Goal: Check status: Check status

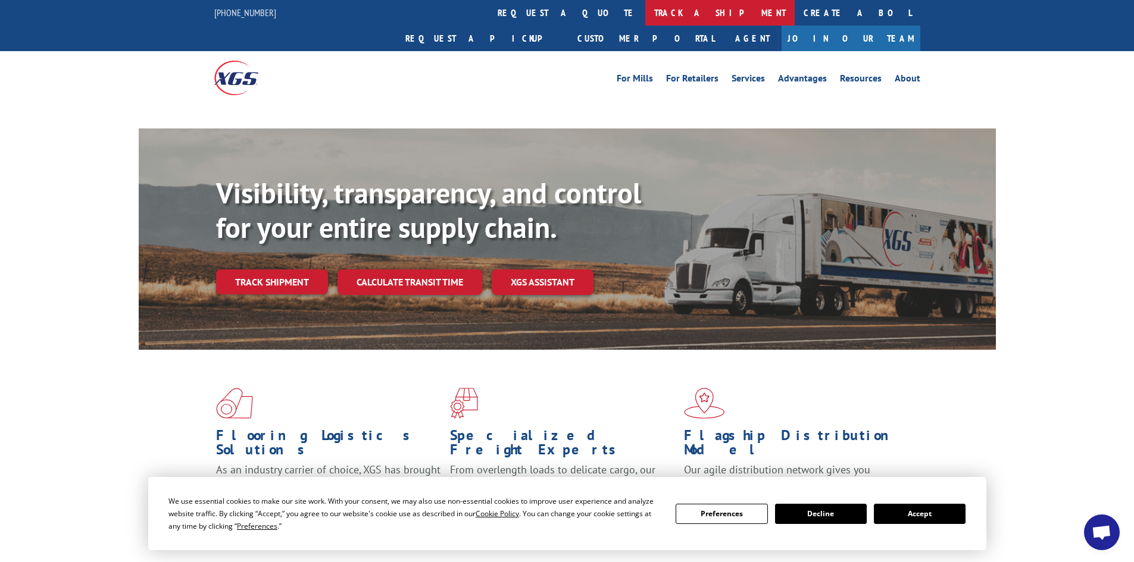
drag, startPoint x: 549, startPoint y: 11, endPoint x: 554, endPoint y: 20, distance: 9.9
click at [645, 11] on link "track a shipment" at bounding box center [719, 13] width 149 height 26
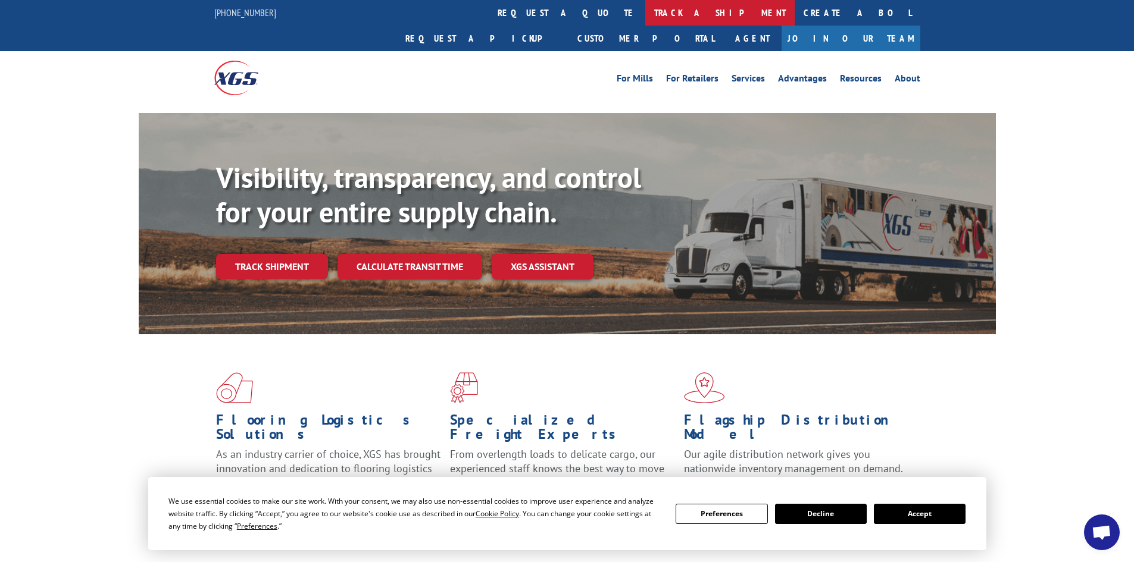
click at [645, 8] on link "track a shipment" at bounding box center [719, 13] width 149 height 26
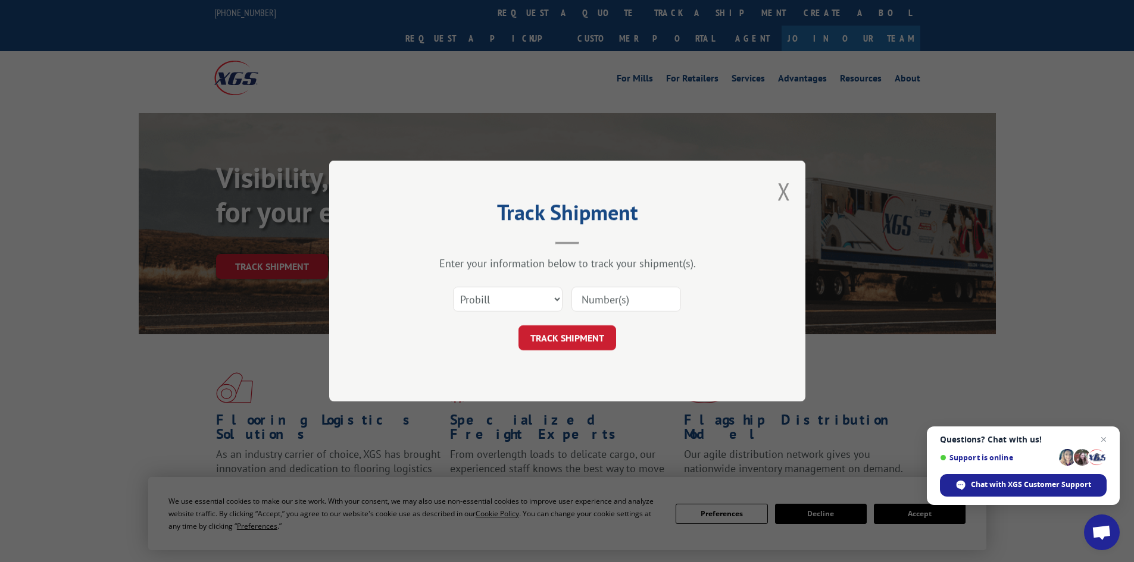
click at [593, 301] on input at bounding box center [626, 299] width 110 height 25
paste input "80419"
type input "80419"
click at [570, 332] on button "TRACK SHIPMENT" at bounding box center [567, 338] width 98 height 25
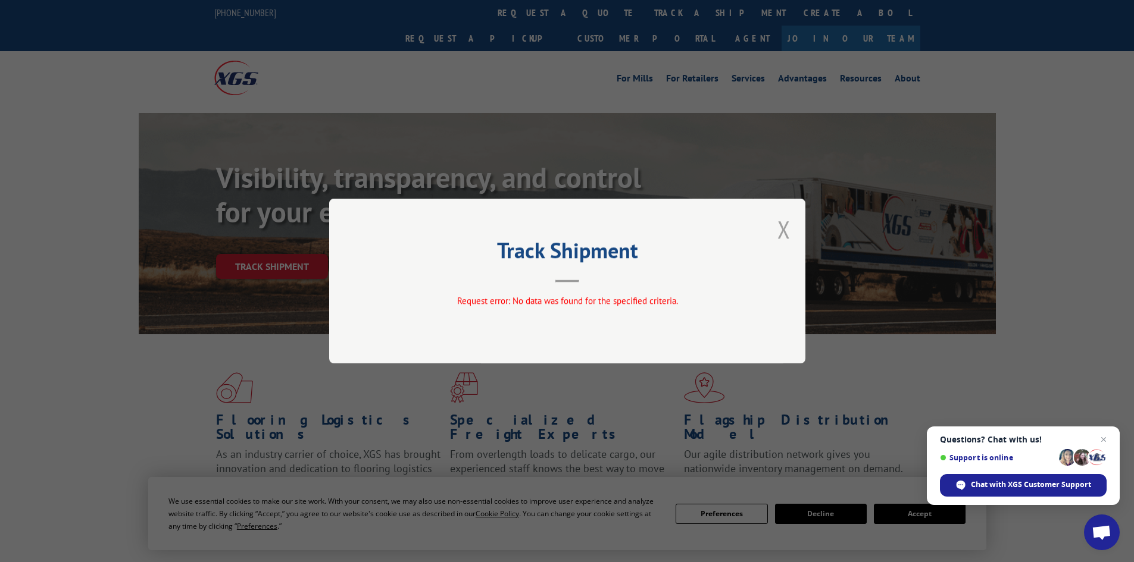
click at [785, 233] on button "Close modal" at bounding box center [783, 230] width 13 height 32
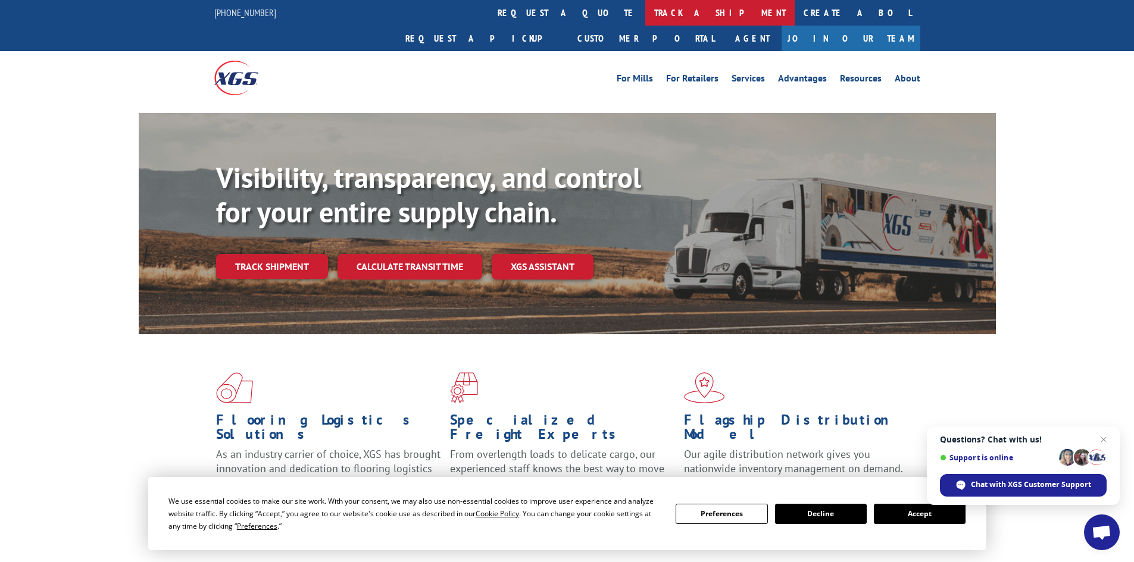
click at [645, 6] on link "track a shipment" at bounding box center [719, 13] width 149 height 26
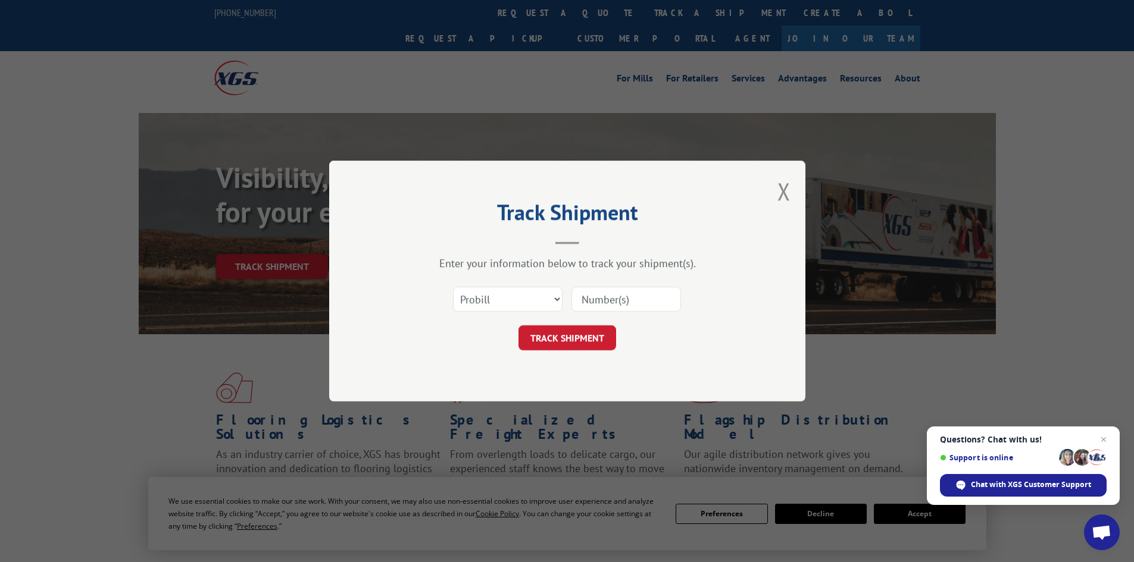
click at [586, 295] on input at bounding box center [626, 299] width 110 height 25
paste input "16331844"
type input "16331844"
click at [558, 336] on button "TRACK SHIPMENT" at bounding box center [567, 338] width 98 height 25
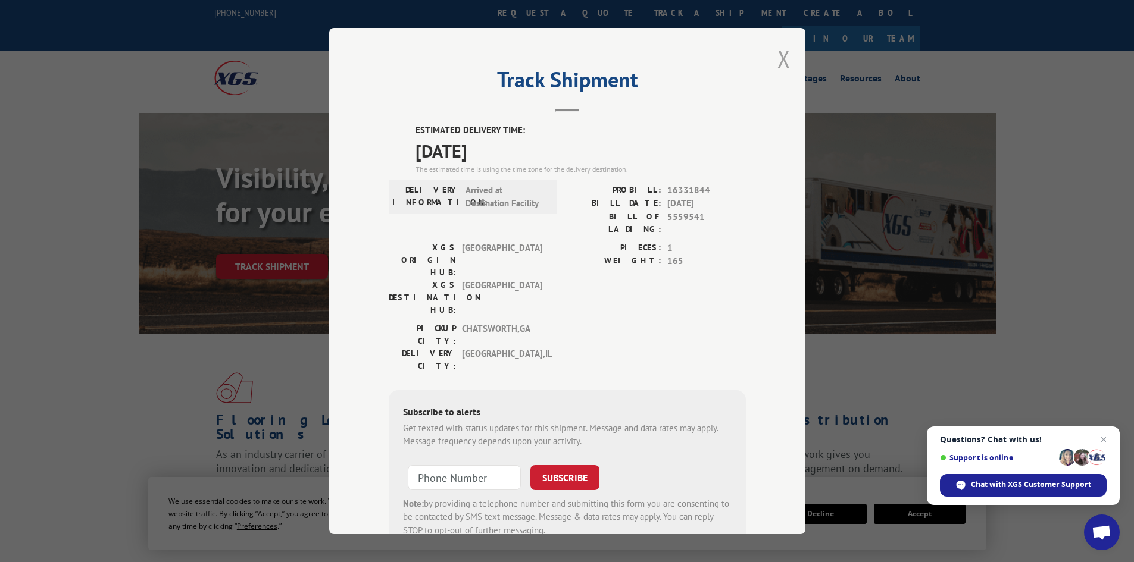
click at [777, 58] on button "Close modal" at bounding box center [783, 59] width 13 height 32
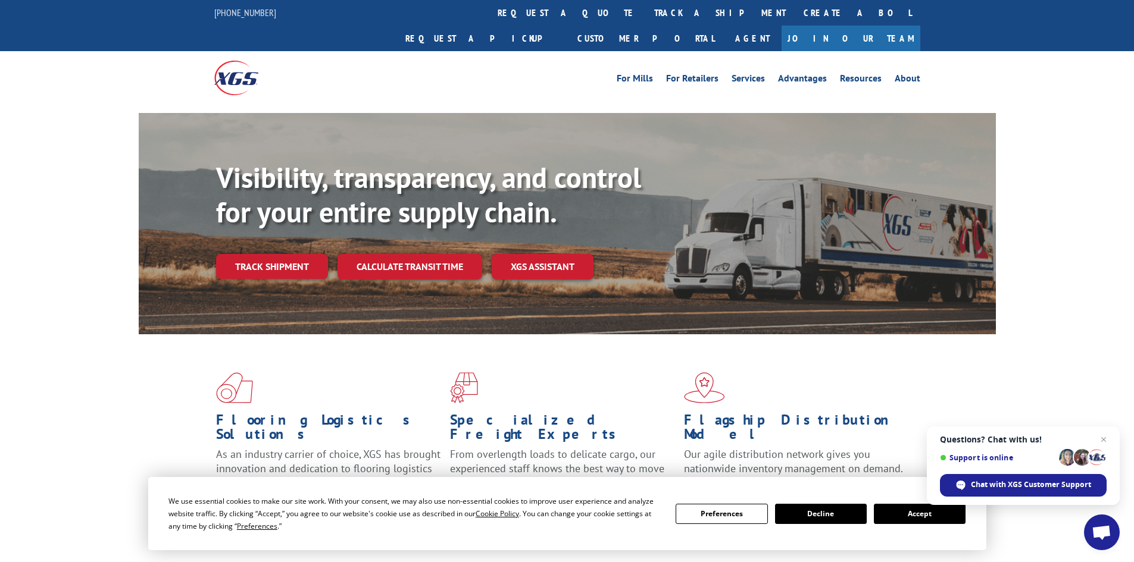
drag, startPoint x: 536, startPoint y: 10, endPoint x: 543, endPoint y: 29, distance: 20.0
click at [645, 10] on link "track a shipment" at bounding box center [719, 13] width 149 height 26
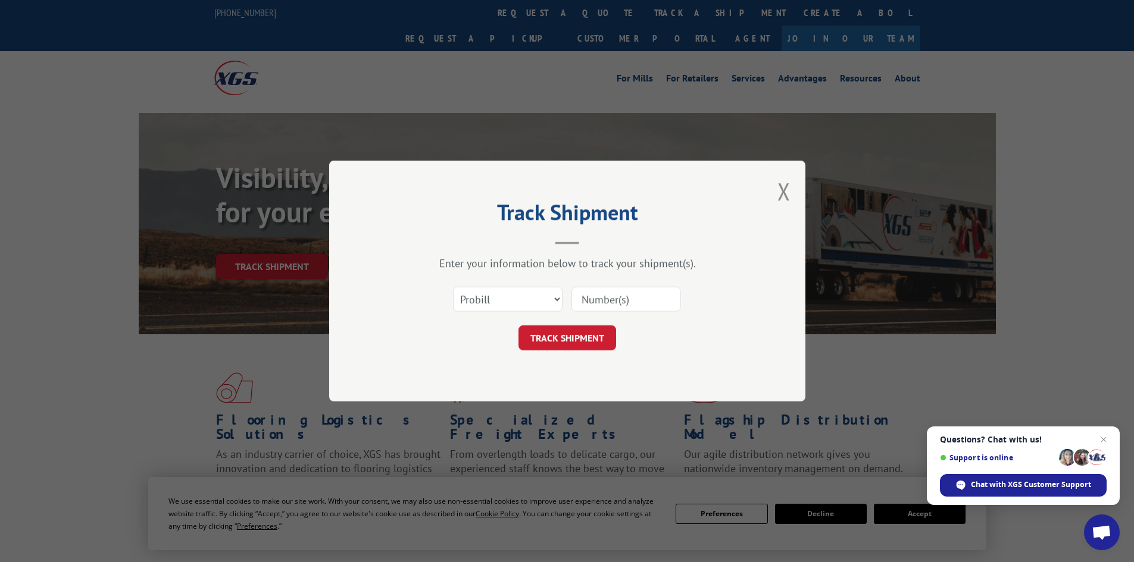
click at [591, 299] on input at bounding box center [626, 299] width 110 height 25
paste input "80419"
type input "80419"
click at [576, 336] on button "TRACK SHIPMENT" at bounding box center [567, 338] width 98 height 25
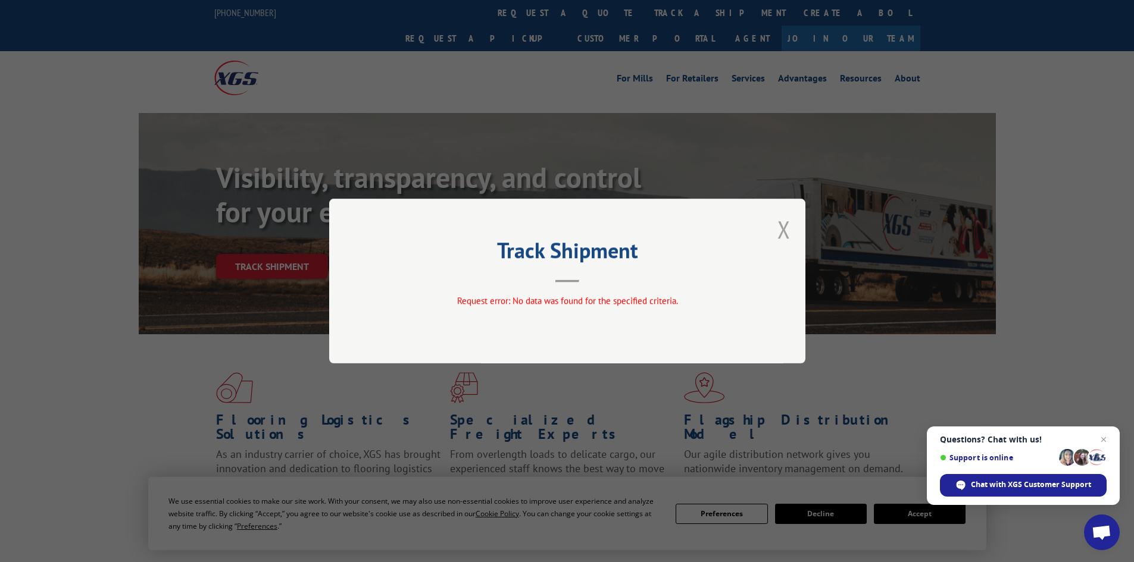
click at [786, 229] on button "Close modal" at bounding box center [783, 230] width 13 height 32
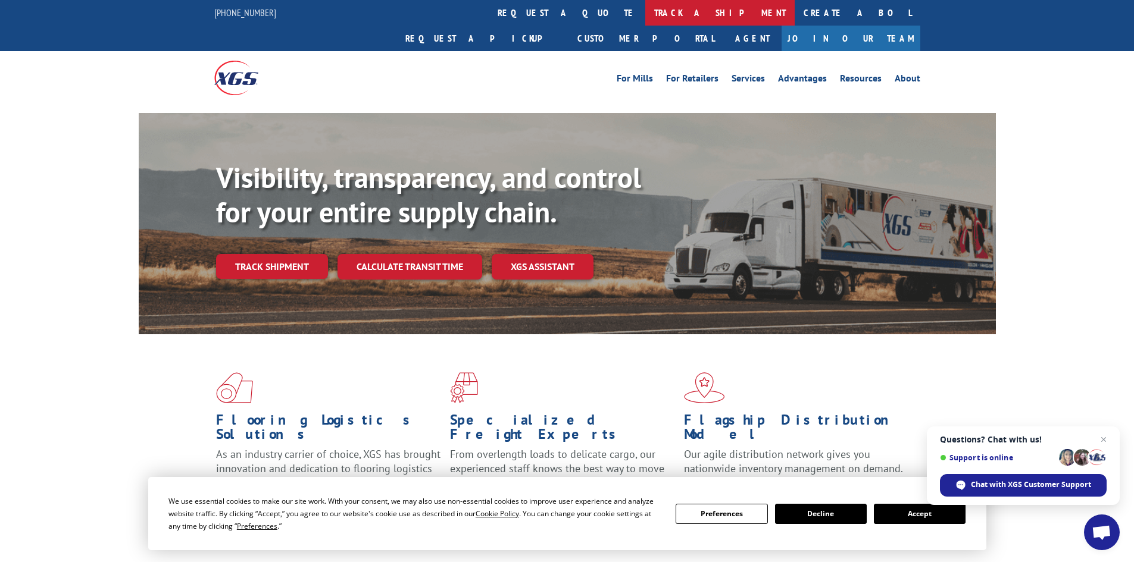
click at [645, 12] on link "track a shipment" at bounding box center [719, 13] width 149 height 26
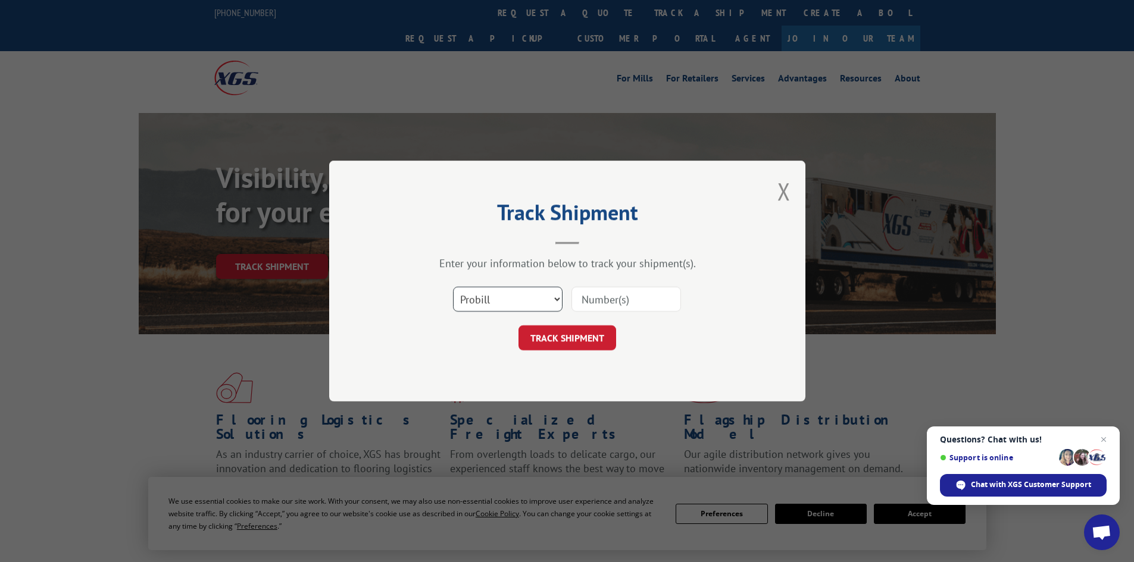
click at [555, 298] on select "Select category... Probill BOL PO" at bounding box center [508, 299] width 110 height 25
select select "po"
click at [453, 287] on select "Select category... Probill BOL PO" at bounding box center [508, 299] width 110 height 25
paste input "87529839"
type input "87529839"
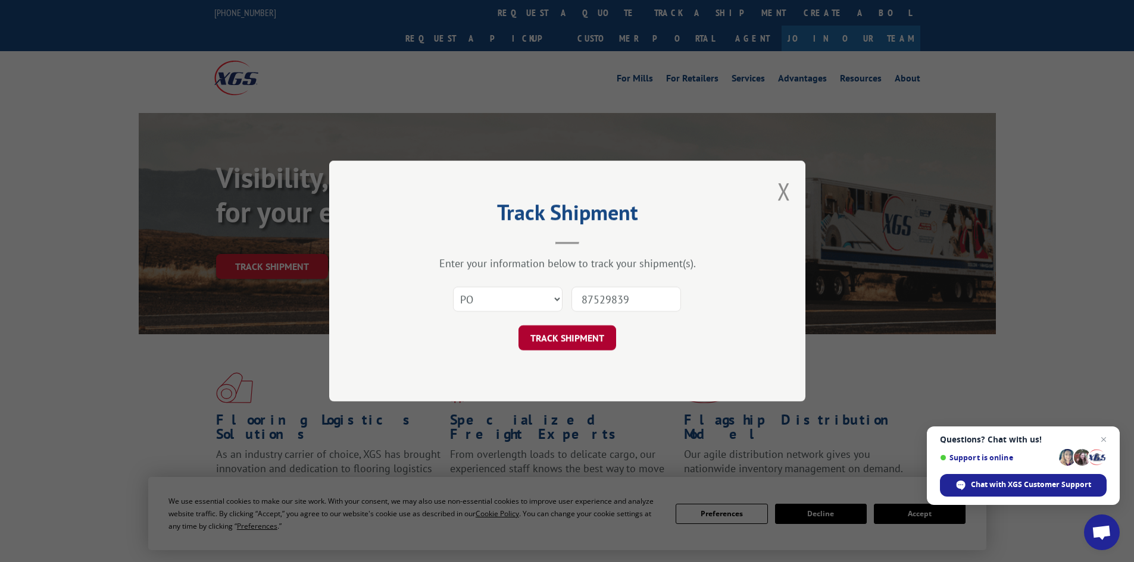
click at [561, 332] on button "TRACK SHIPMENT" at bounding box center [567, 338] width 98 height 25
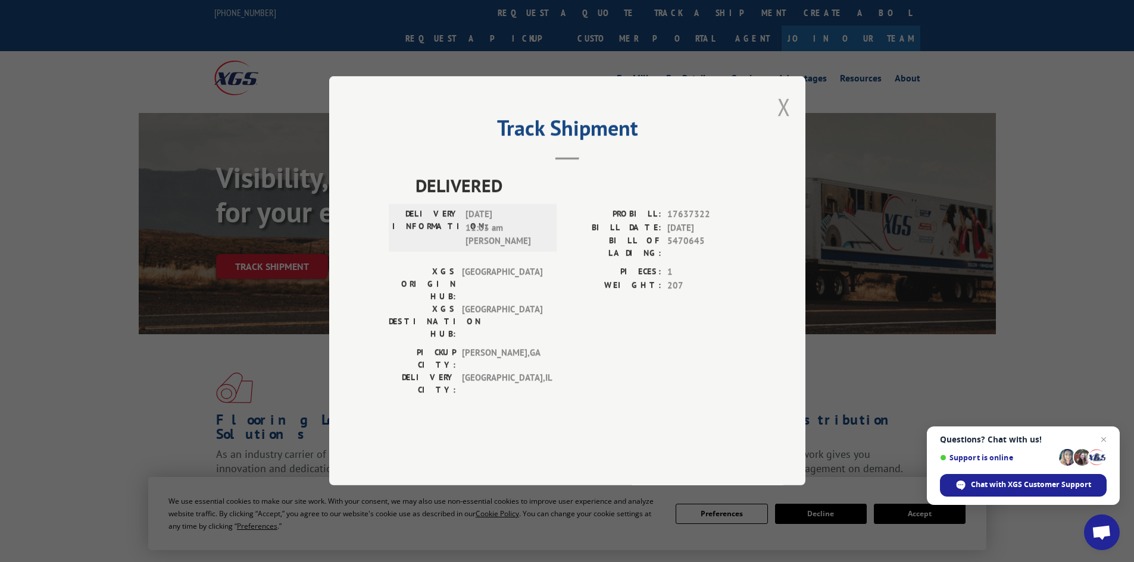
click at [784, 123] on button "Close modal" at bounding box center [783, 107] width 13 height 32
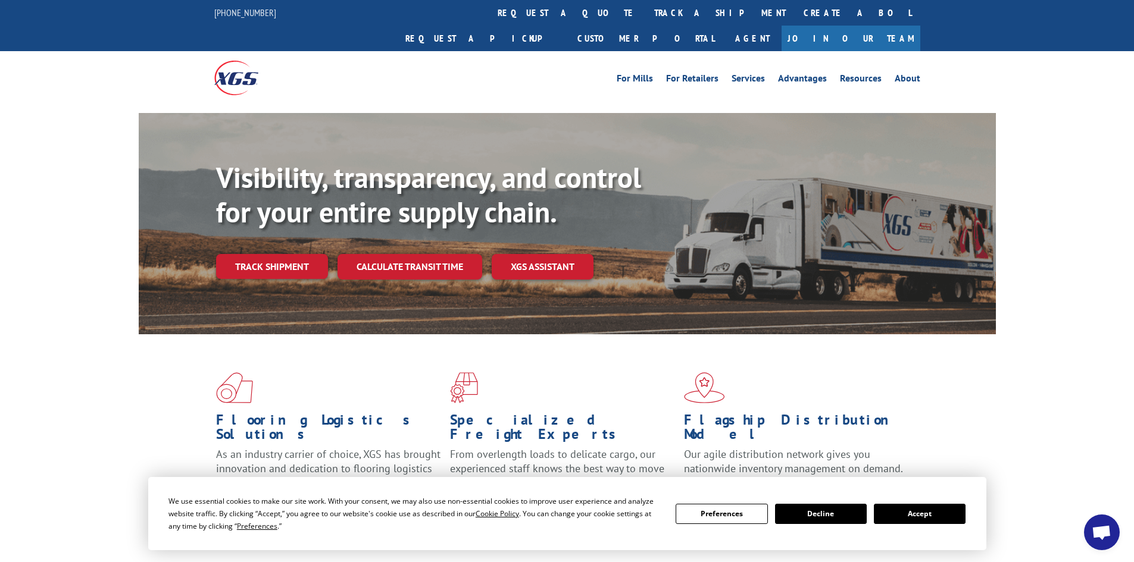
drag, startPoint x: 533, startPoint y: 3, endPoint x: 531, endPoint y: 9, distance: 6.4
click at [645, 3] on link "track a shipment" at bounding box center [719, 13] width 149 height 26
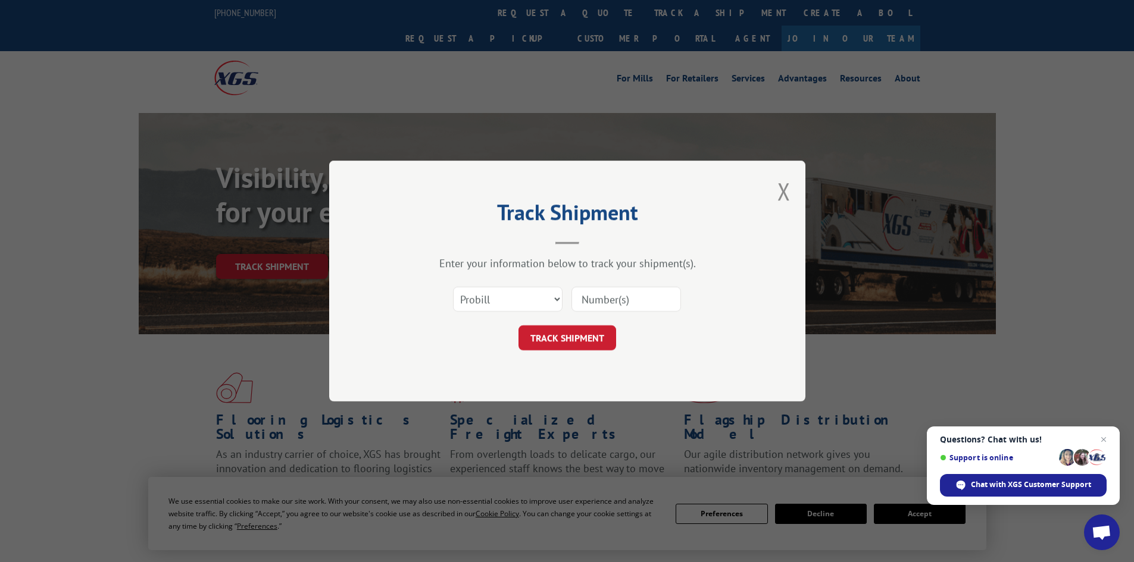
click at [598, 302] on input at bounding box center [626, 299] width 110 height 25
paste input "16331844"
type input "16331844"
click at [547, 332] on button "TRACK SHIPMENT" at bounding box center [567, 338] width 98 height 25
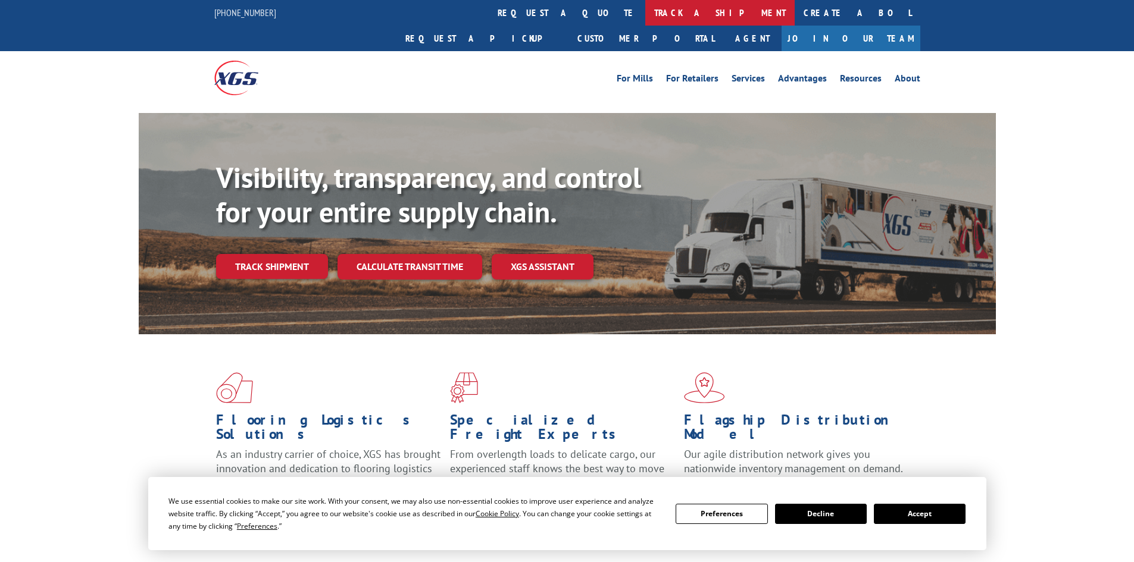
click at [645, 7] on link "track a shipment" at bounding box center [719, 13] width 149 height 26
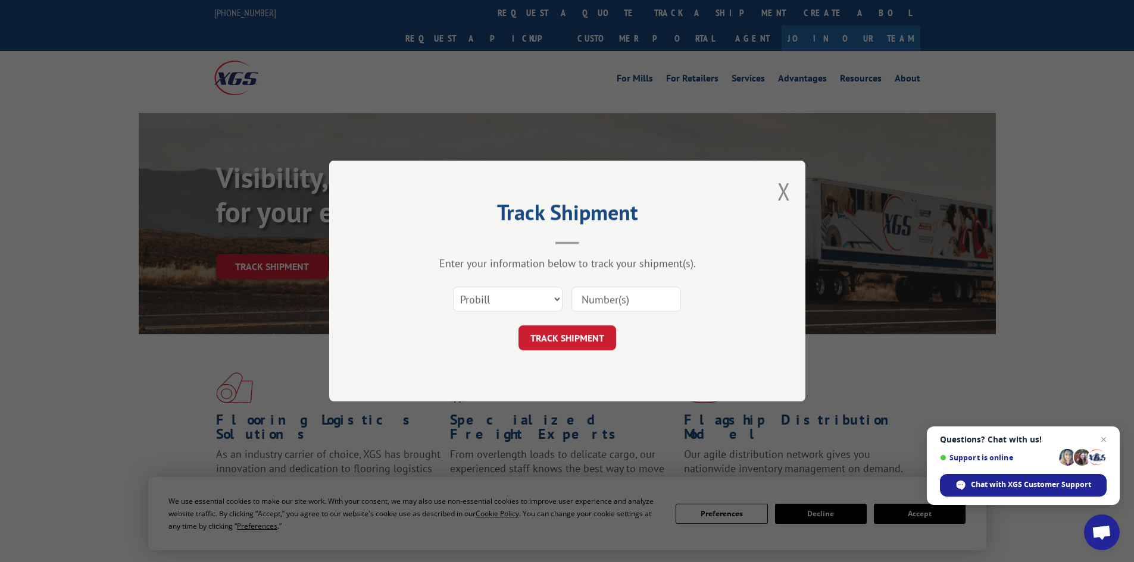
click at [596, 302] on input at bounding box center [626, 299] width 110 height 25
paste input "17478561"
type input "17478561"
click at [559, 340] on button "TRACK SHIPMENT" at bounding box center [567, 338] width 98 height 25
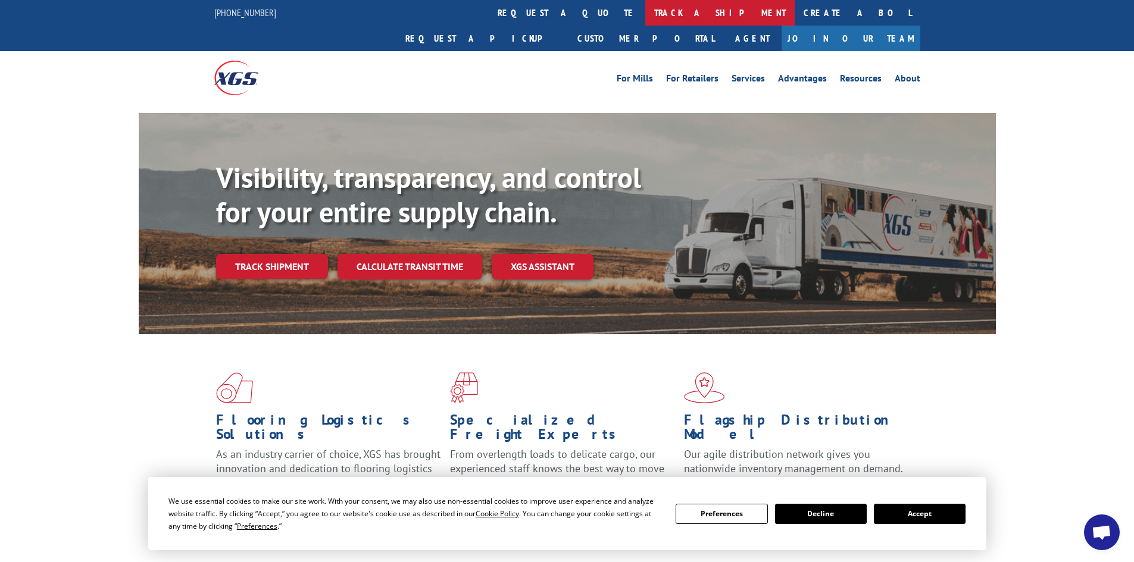
click at [645, 10] on link "track a shipment" at bounding box center [719, 13] width 149 height 26
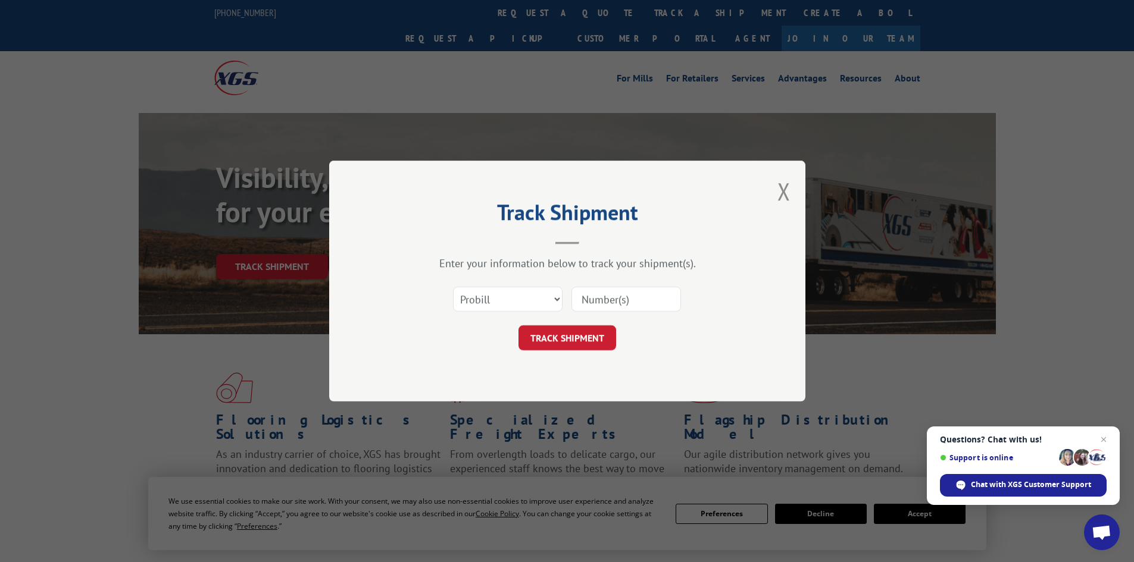
click at [589, 299] on input at bounding box center [626, 299] width 110 height 25
paste input "17523218"
type input "17523218"
click at [551, 335] on button "TRACK SHIPMENT" at bounding box center [567, 338] width 98 height 25
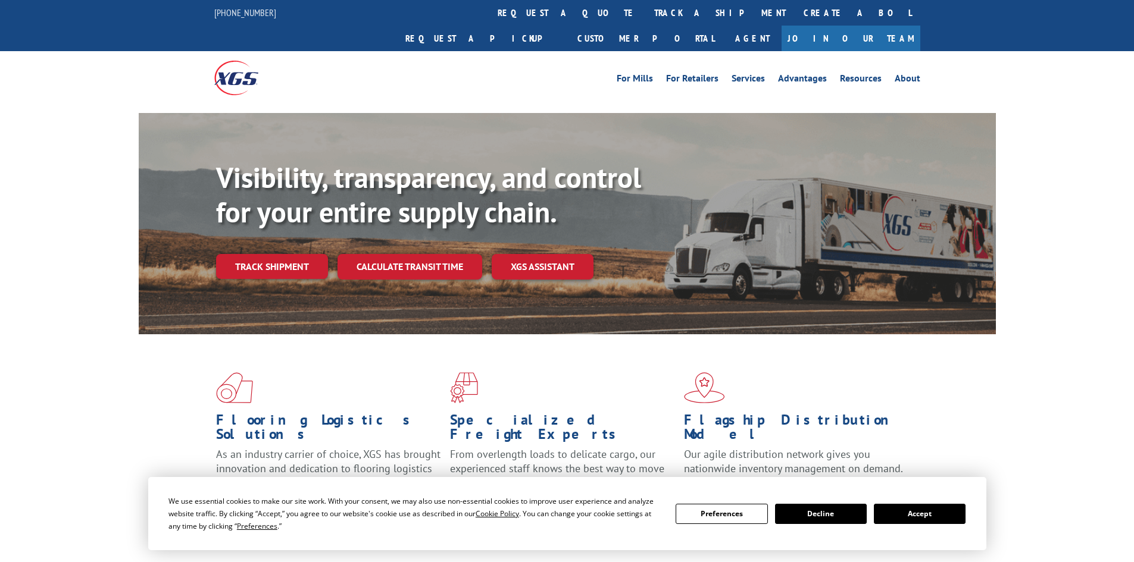
drag, startPoint x: 542, startPoint y: 15, endPoint x: 537, endPoint y: 25, distance: 11.2
click at [645, 15] on link "track a shipment" at bounding box center [719, 13] width 149 height 26
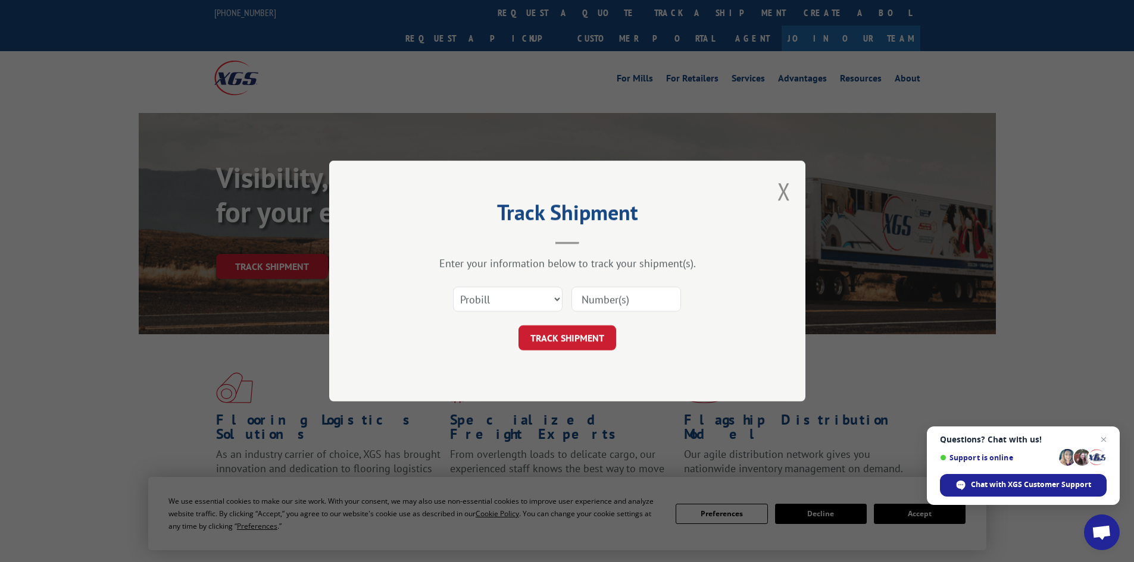
paste input "73390"
type input "73390"
click at [551, 337] on button "TRACK SHIPMENT" at bounding box center [567, 338] width 98 height 25
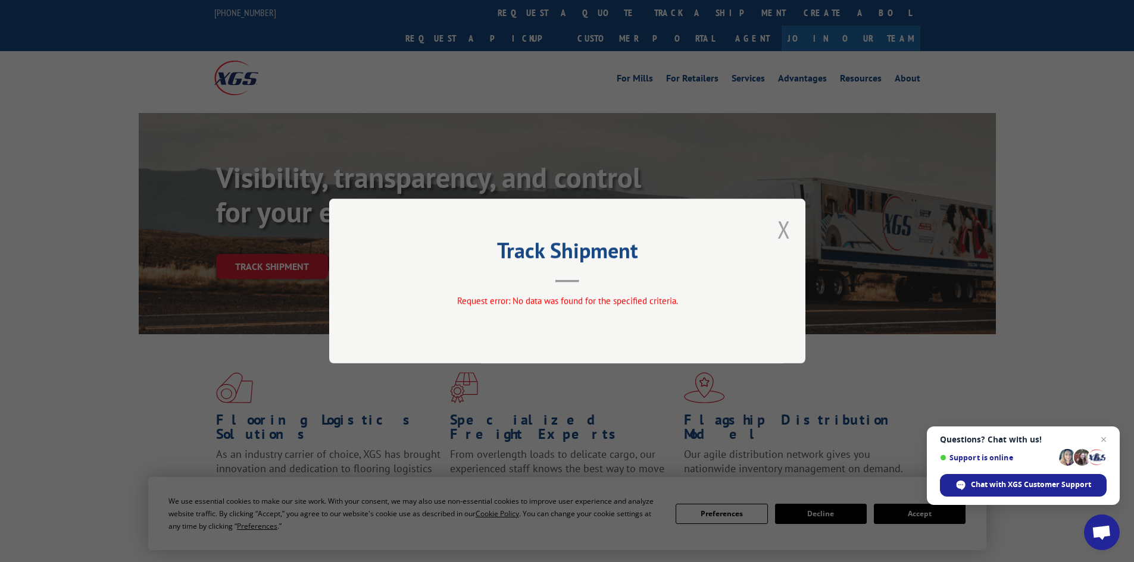
click at [786, 226] on button "Close modal" at bounding box center [783, 230] width 13 height 32
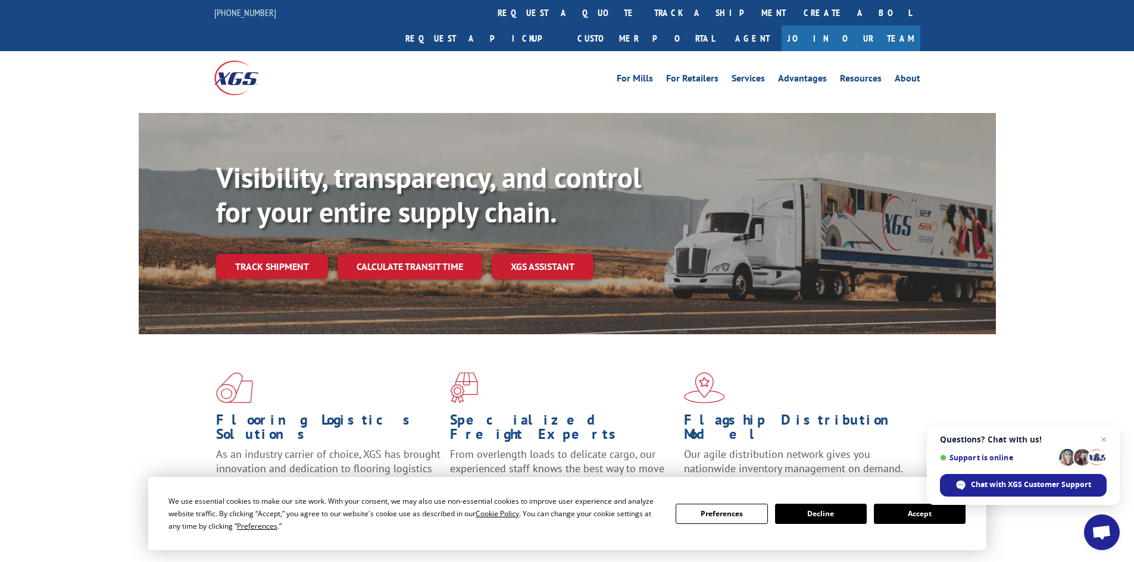
drag, startPoint x: 521, startPoint y: 16, endPoint x: 511, endPoint y: 49, distance: 34.1
click at [645, 16] on link "track a shipment" at bounding box center [719, 13] width 149 height 26
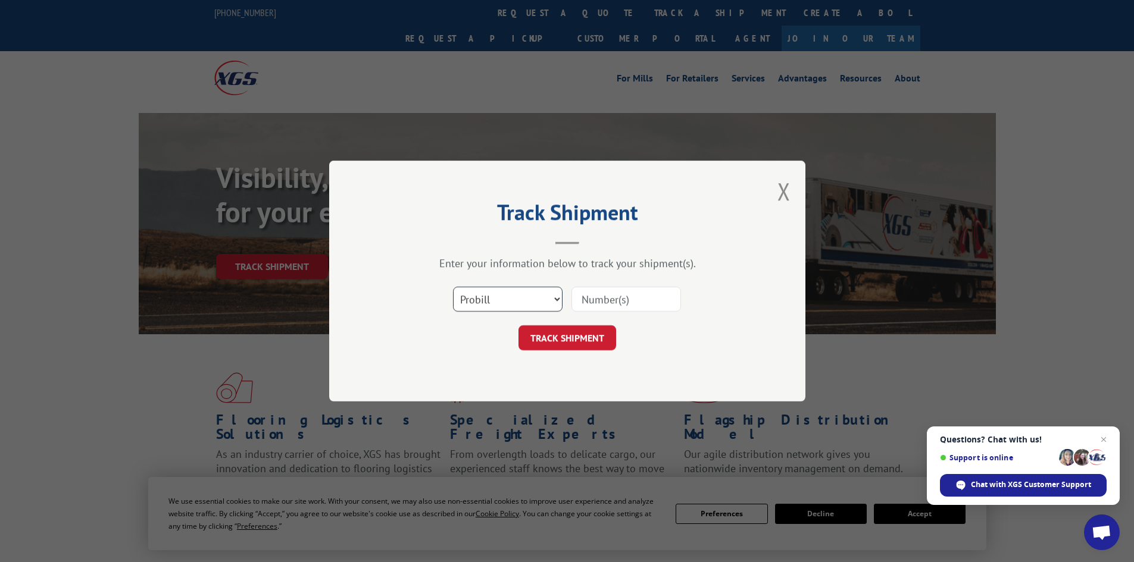
click at [554, 299] on select "Select category... Probill BOL PO" at bounding box center [508, 299] width 110 height 25
select select "po"
click at [453, 287] on select "Select category... Probill BOL PO" at bounding box center [508, 299] width 110 height 25
drag, startPoint x: 591, startPoint y: 299, endPoint x: 593, endPoint y: 290, distance: 9.1
click at [591, 296] on input at bounding box center [626, 299] width 110 height 25
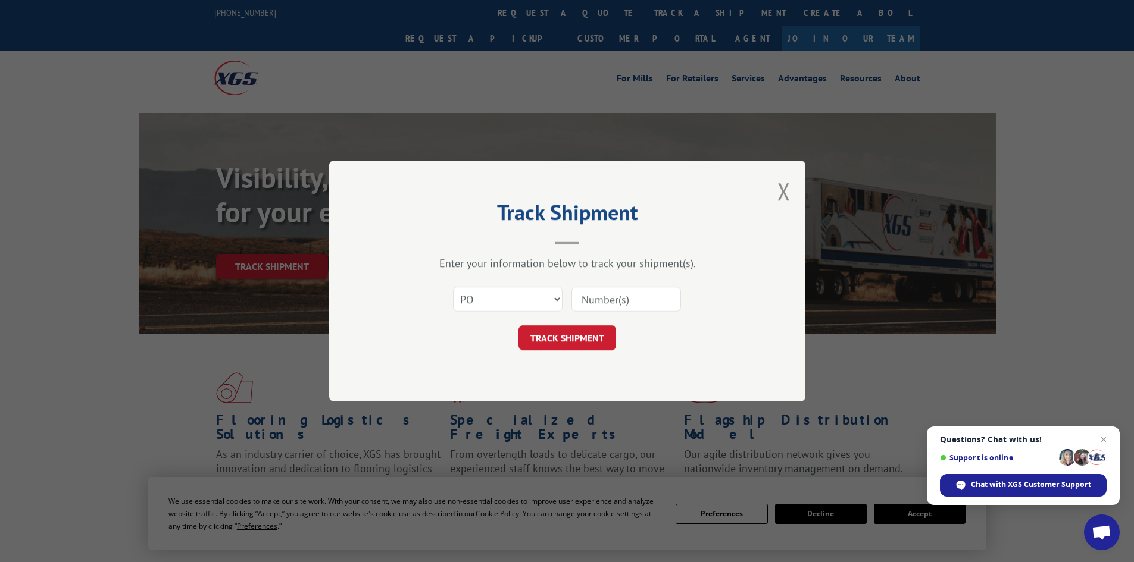
paste input "87529980"
type input "87529980"
click at [555, 339] on button "TRACK SHIPMENT" at bounding box center [567, 338] width 98 height 25
